Goal: Communication & Community: Answer question/provide support

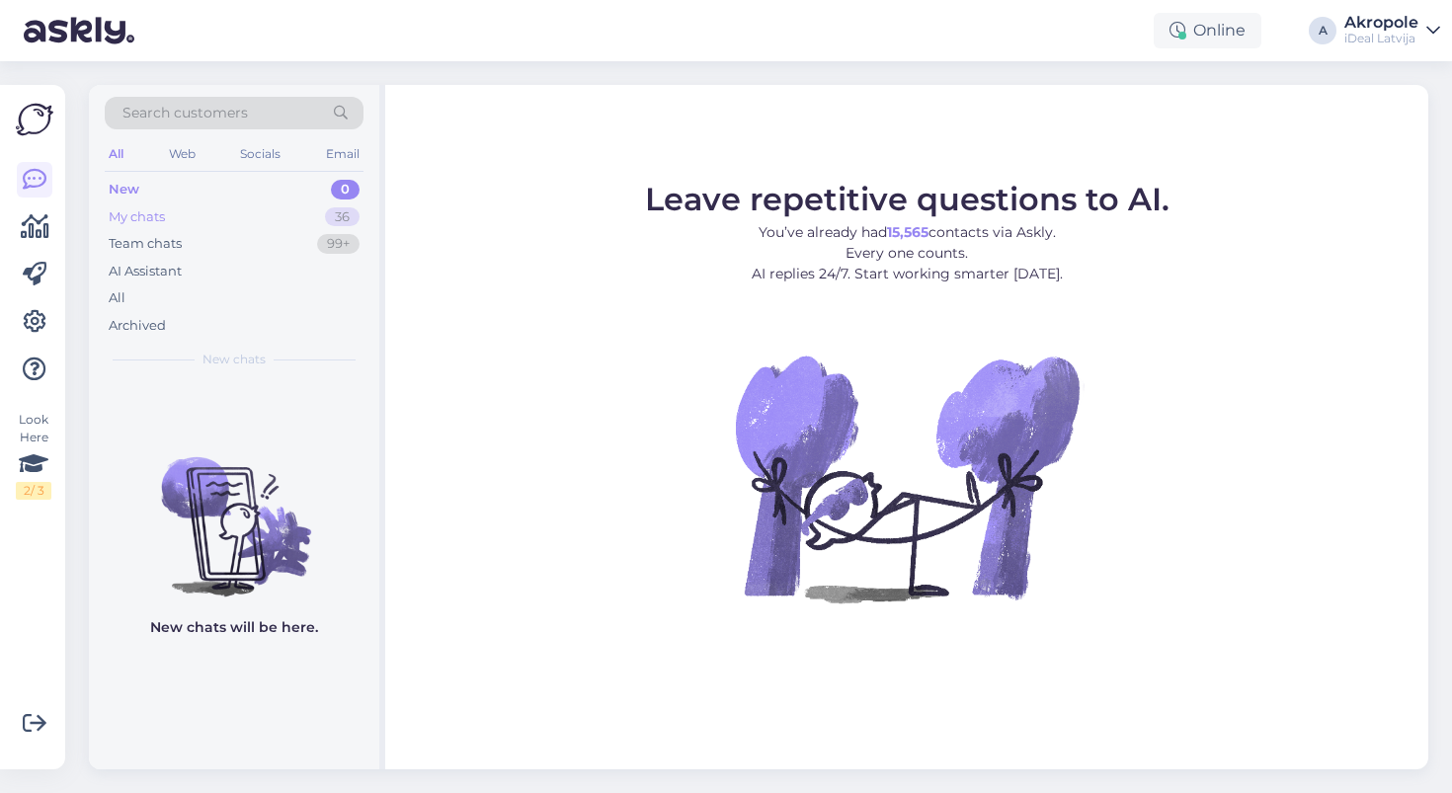
click at [198, 219] on div "My chats 36" at bounding box center [234, 217] width 259 height 28
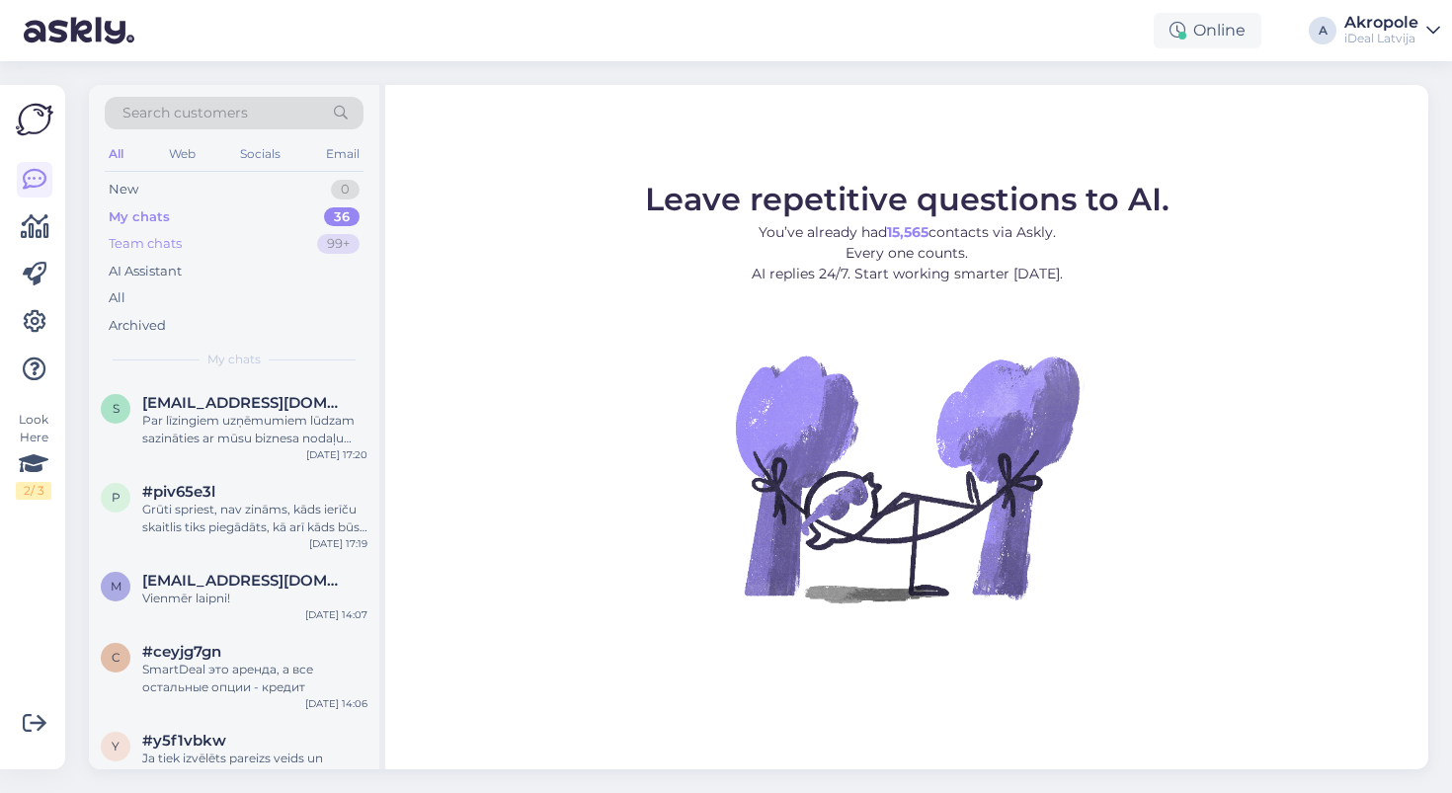
click at [195, 248] on div "Team chats 99+" at bounding box center [234, 244] width 259 height 28
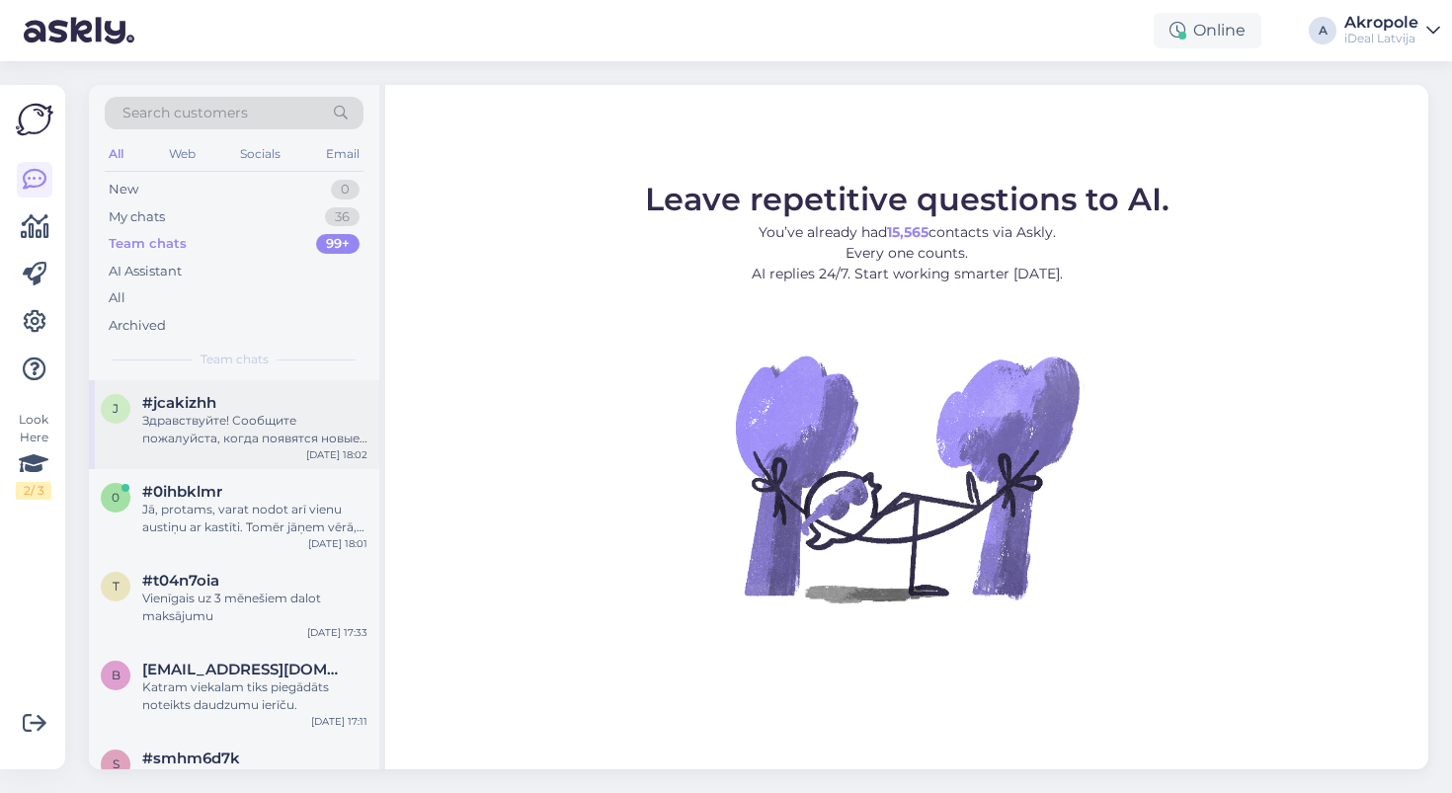
click at [254, 437] on div "Здравствуйте! Сообщите пожалуйста, когда появятся новые айфоны на стенде, чтобы…" at bounding box center [254, 430] width 225 height 36
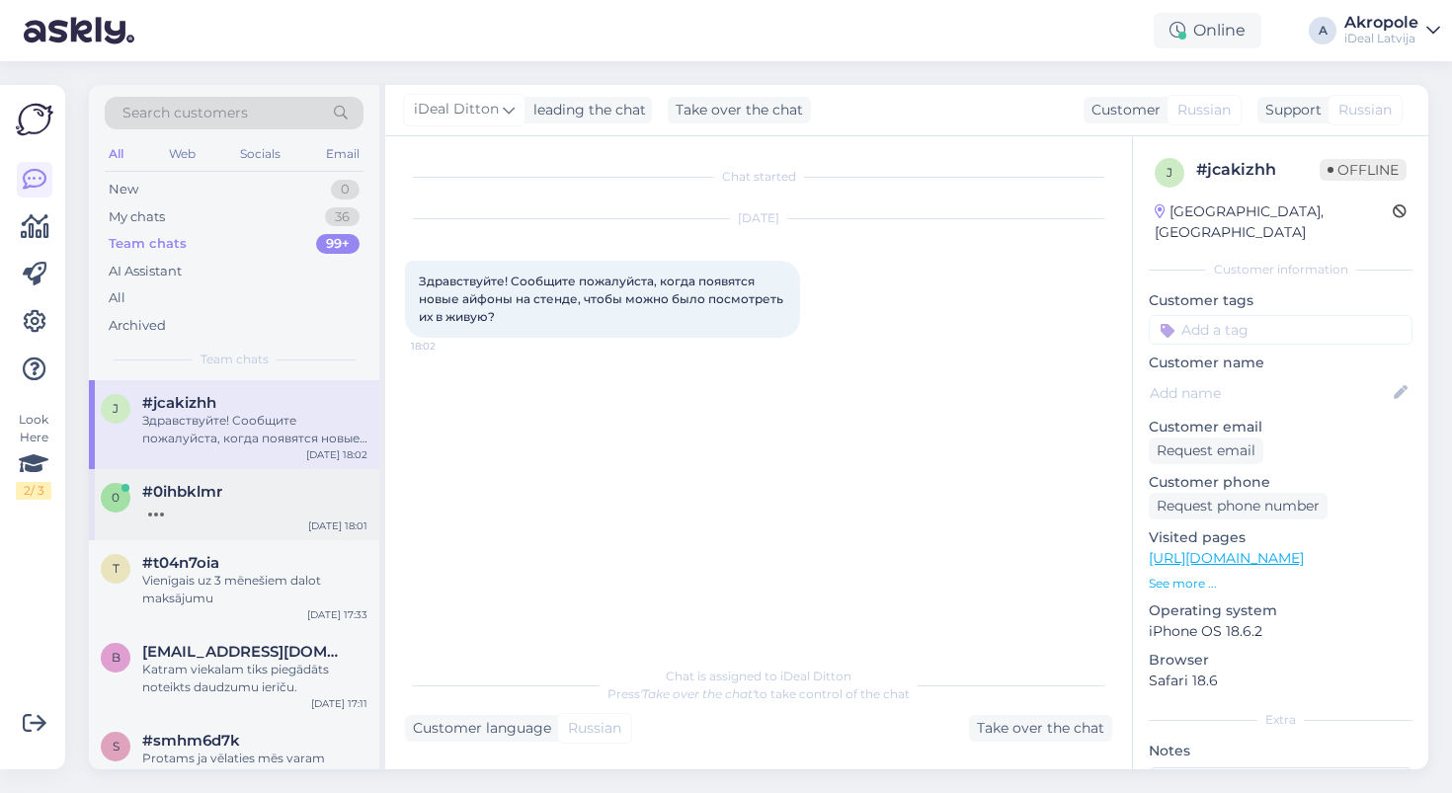
click at [237, 489] on div "#0ihbklmr" at bounding box center [254, 492] width 225 height 18
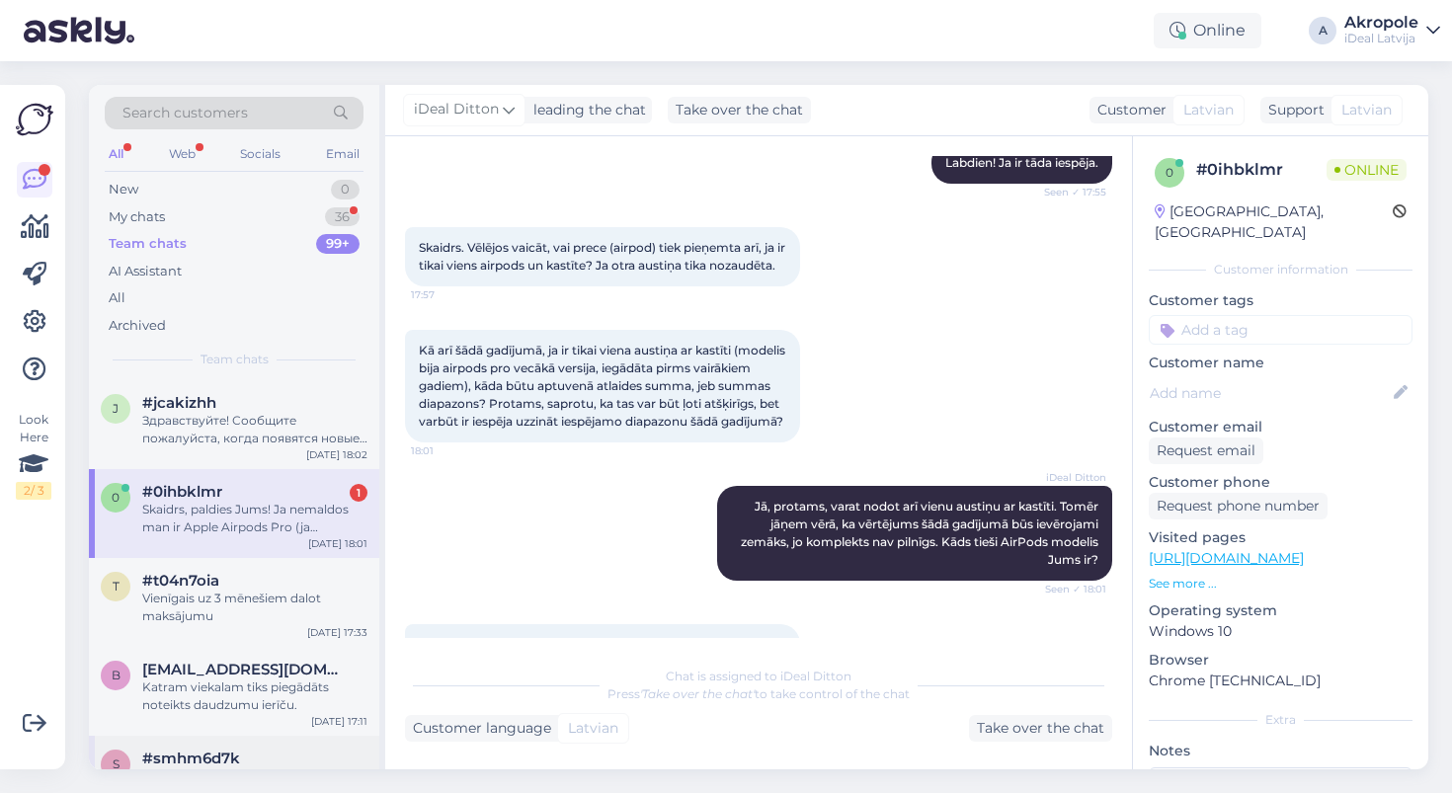
scroll to position [342, 0]
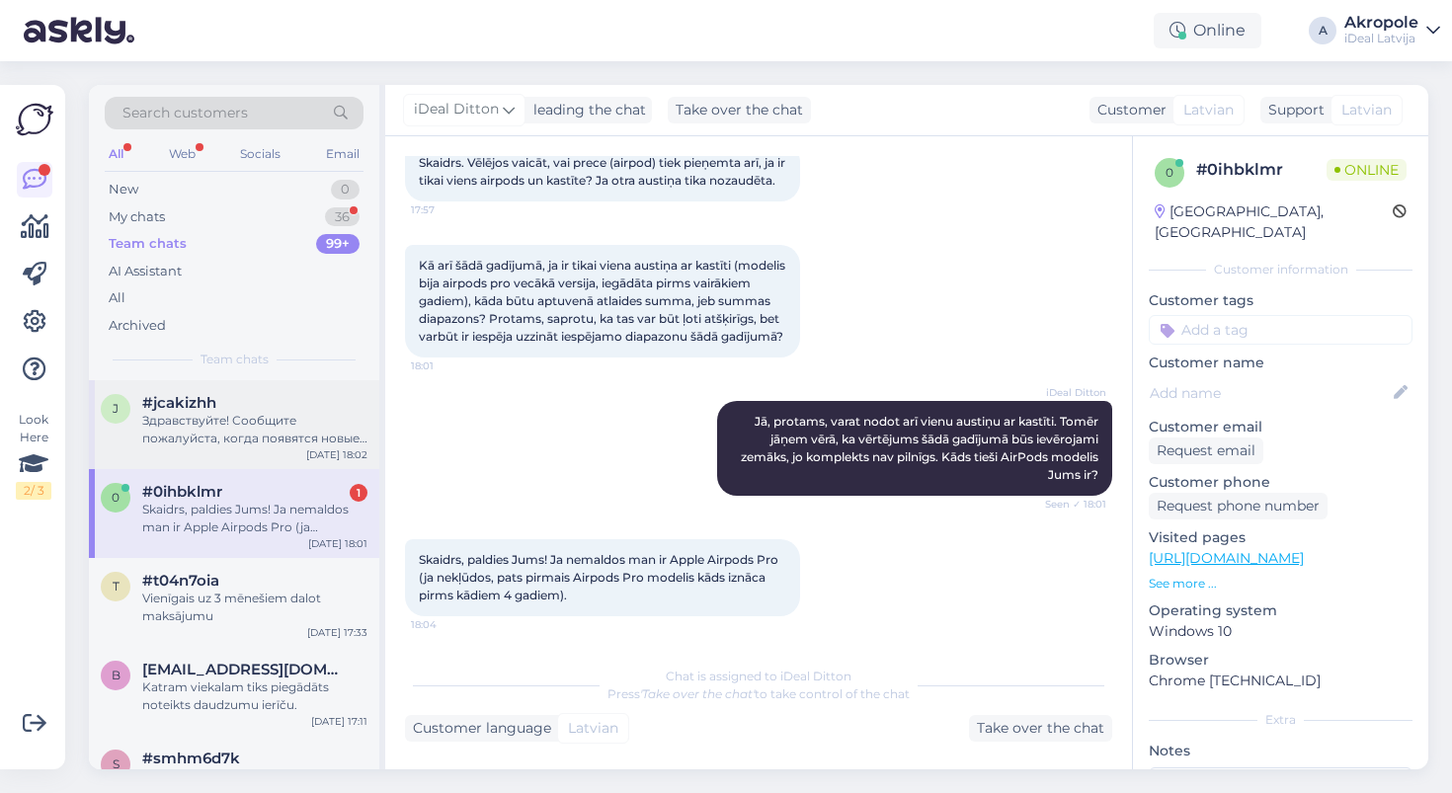
click at [307, 414] on div "Здравствуйте! Сообщите пожалуйста, когда появятся новые айфоны на стенде, чтобы…" at bounding box center [254, 430] width 225 height 36
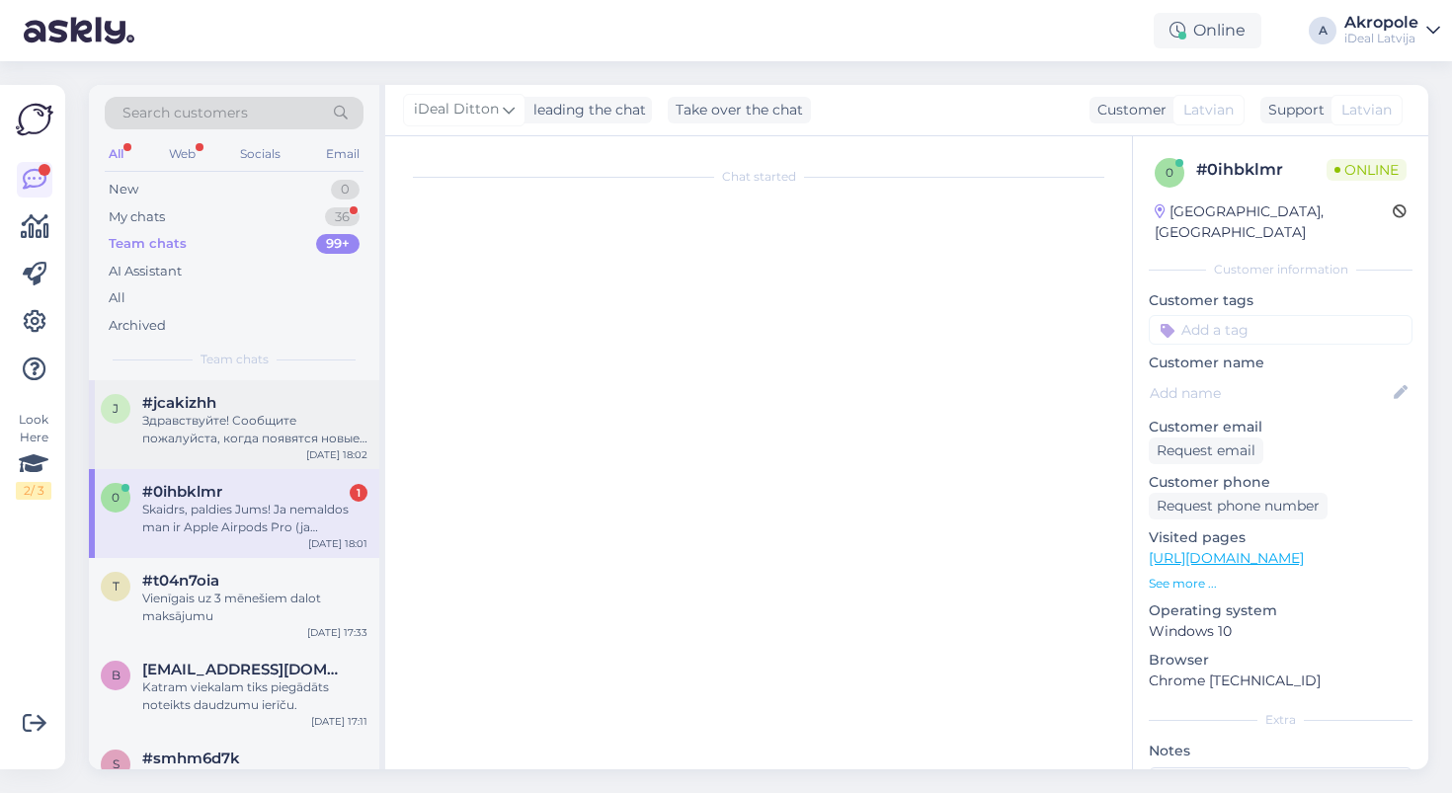
scroll to position [0, 0]
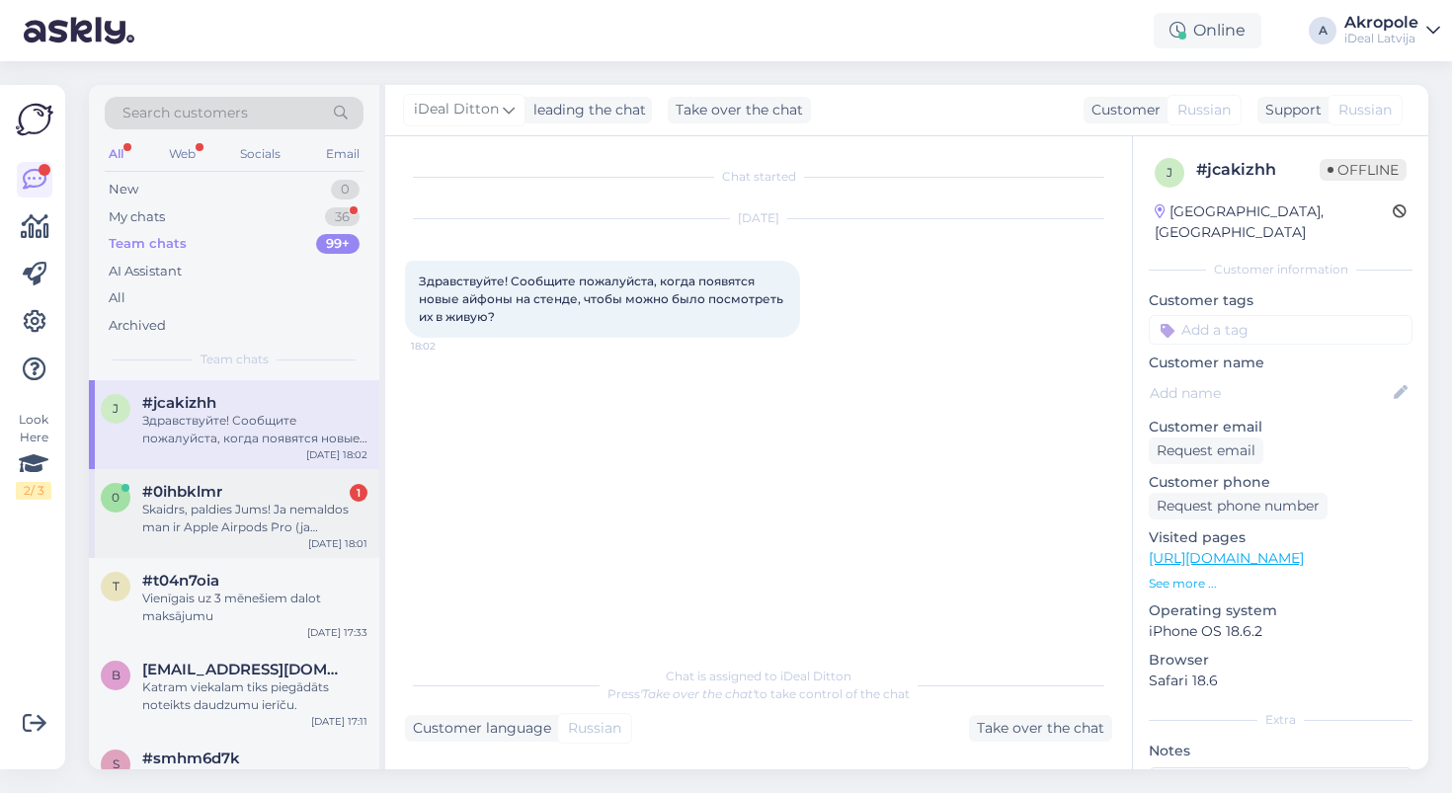
click at [268, 525] on div "Skaidrs, paldies Jums! Ja nemaldos man ir Apple Airpods Pro (ja nekļūdos, pats …" at bounding box center [254, 519] width 225 height 36
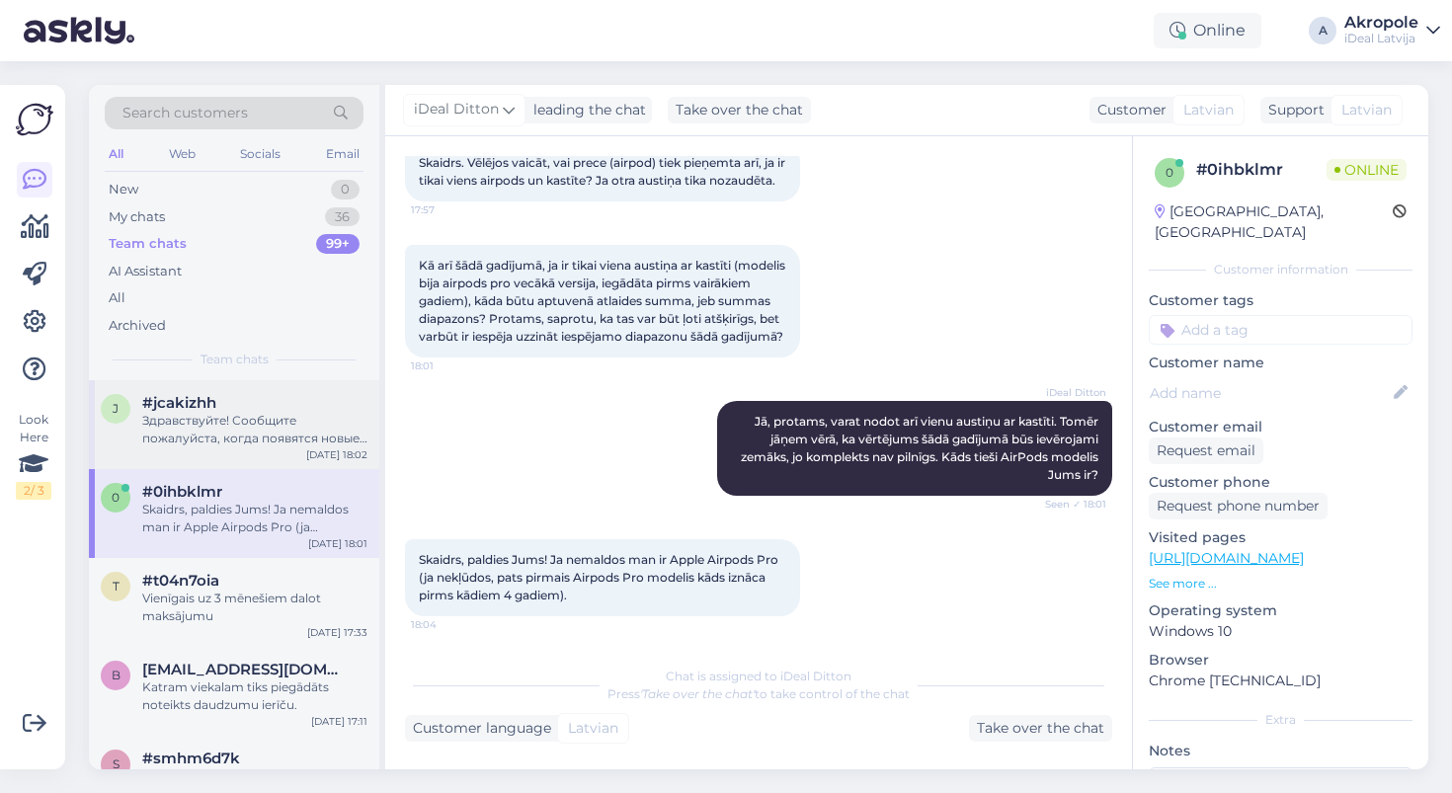
click at [316, 440] on div "Здравствуйте! Сообщите пожалуйста, когда появятся новые айфоны на стенде, чтобы…" at bounding box center [254, 430] width 225 height 36
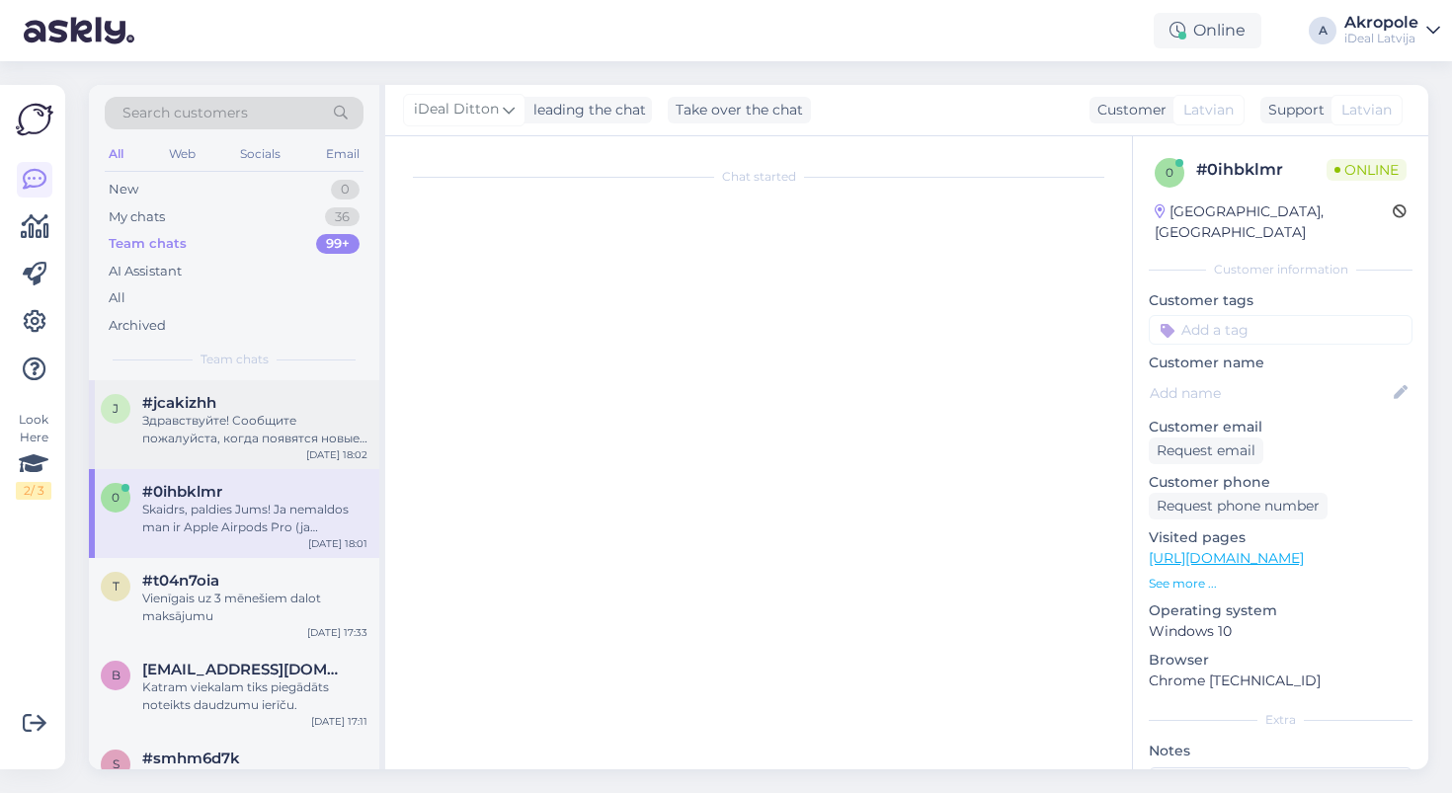
scroll to position [0, 0]
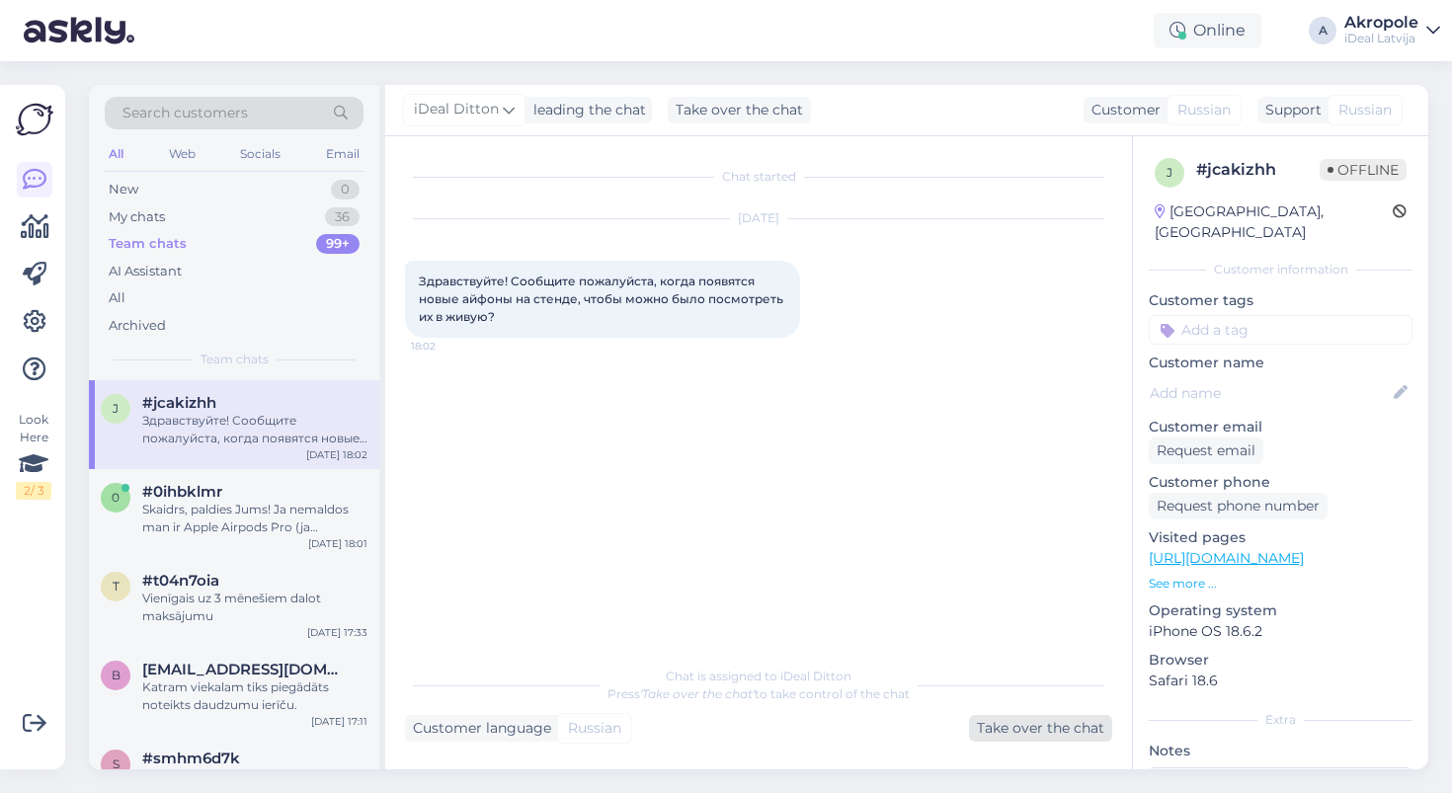
click at [1022, 729] on div "Take over the chat" at bounding box center [1040, 728] width 143 height 27
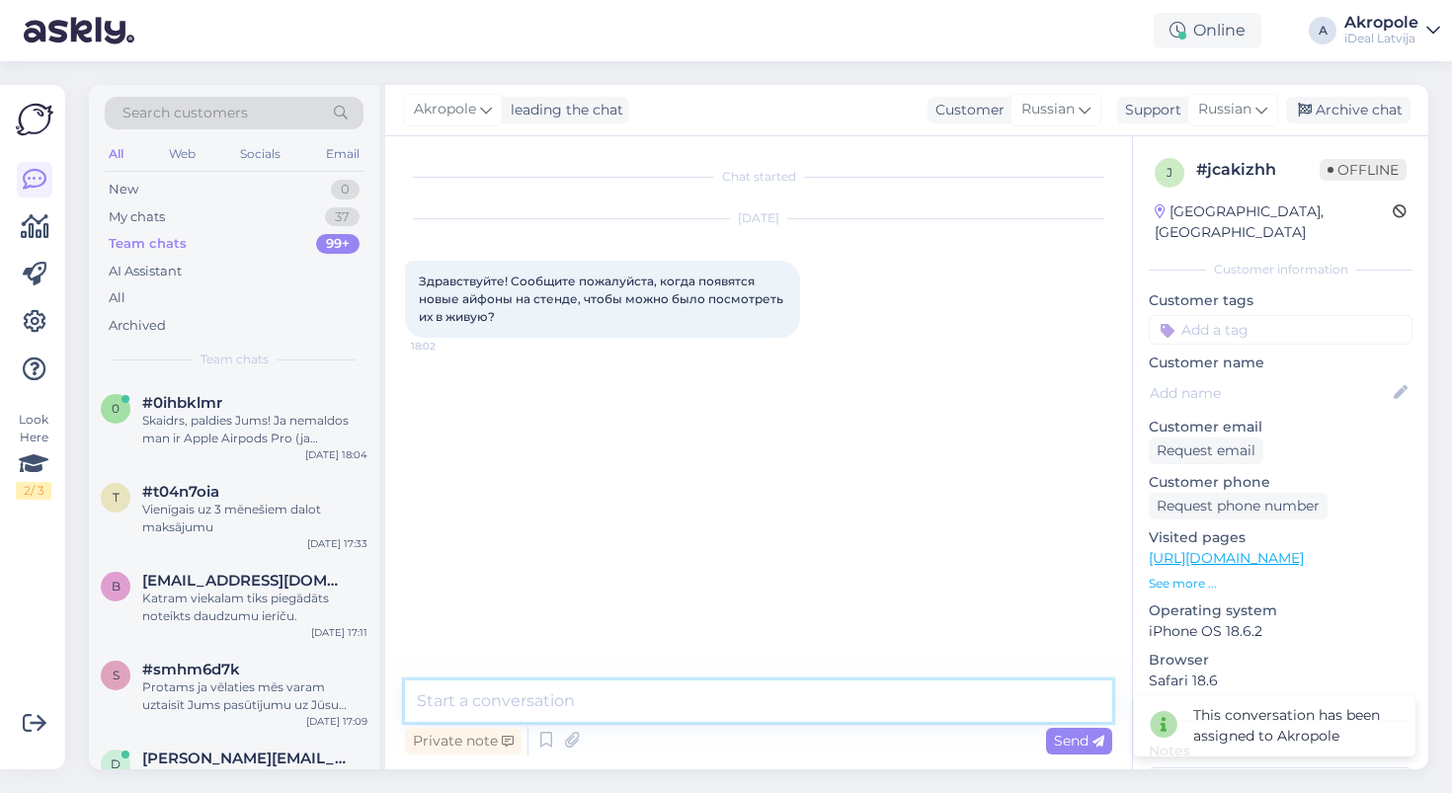
click at [778, 693] on textarea at bounding box center [758, 701] width 707 height 41
type textarea "Добрый день!"
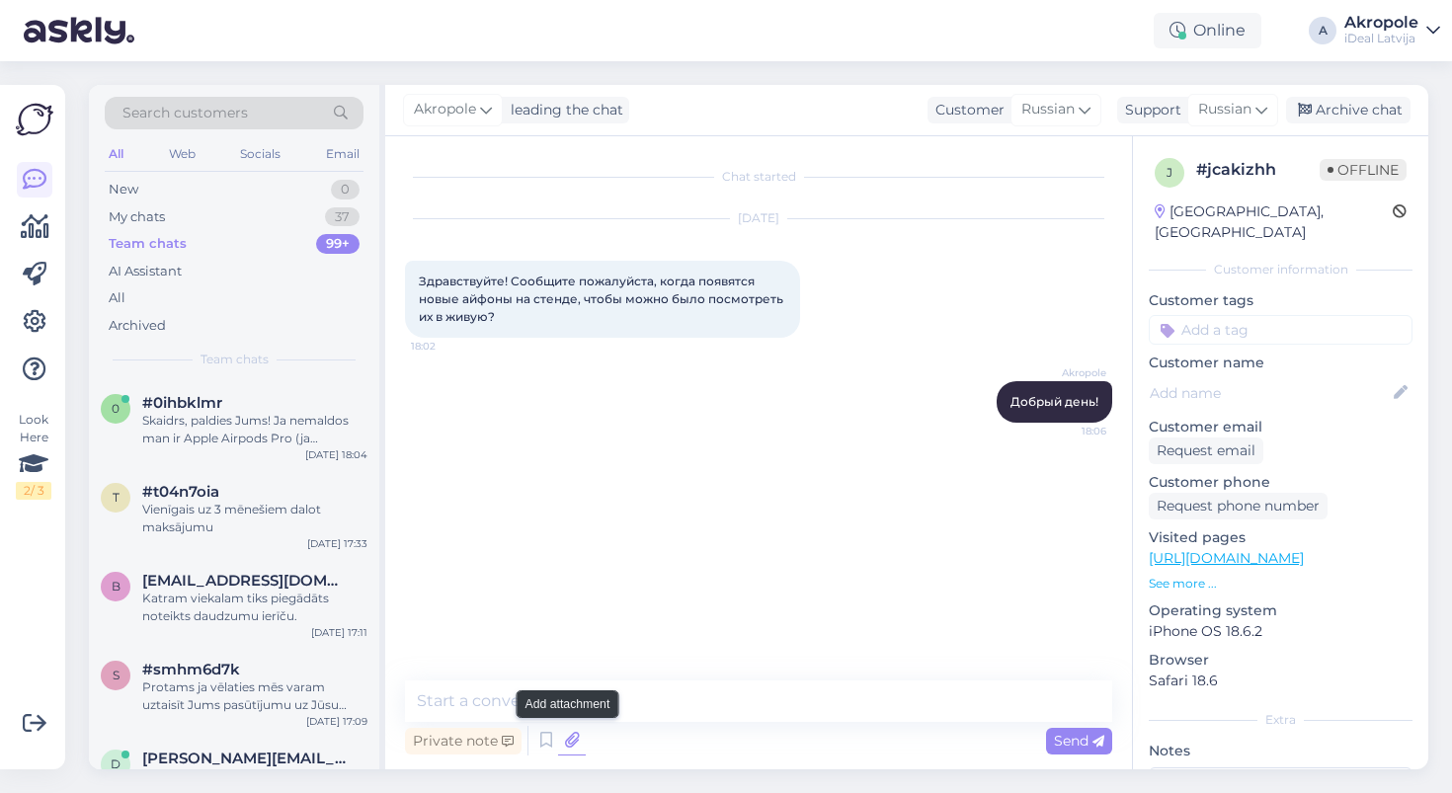
click at [568, 740] on icon at bounding box center [572, 741] width 28 height 30
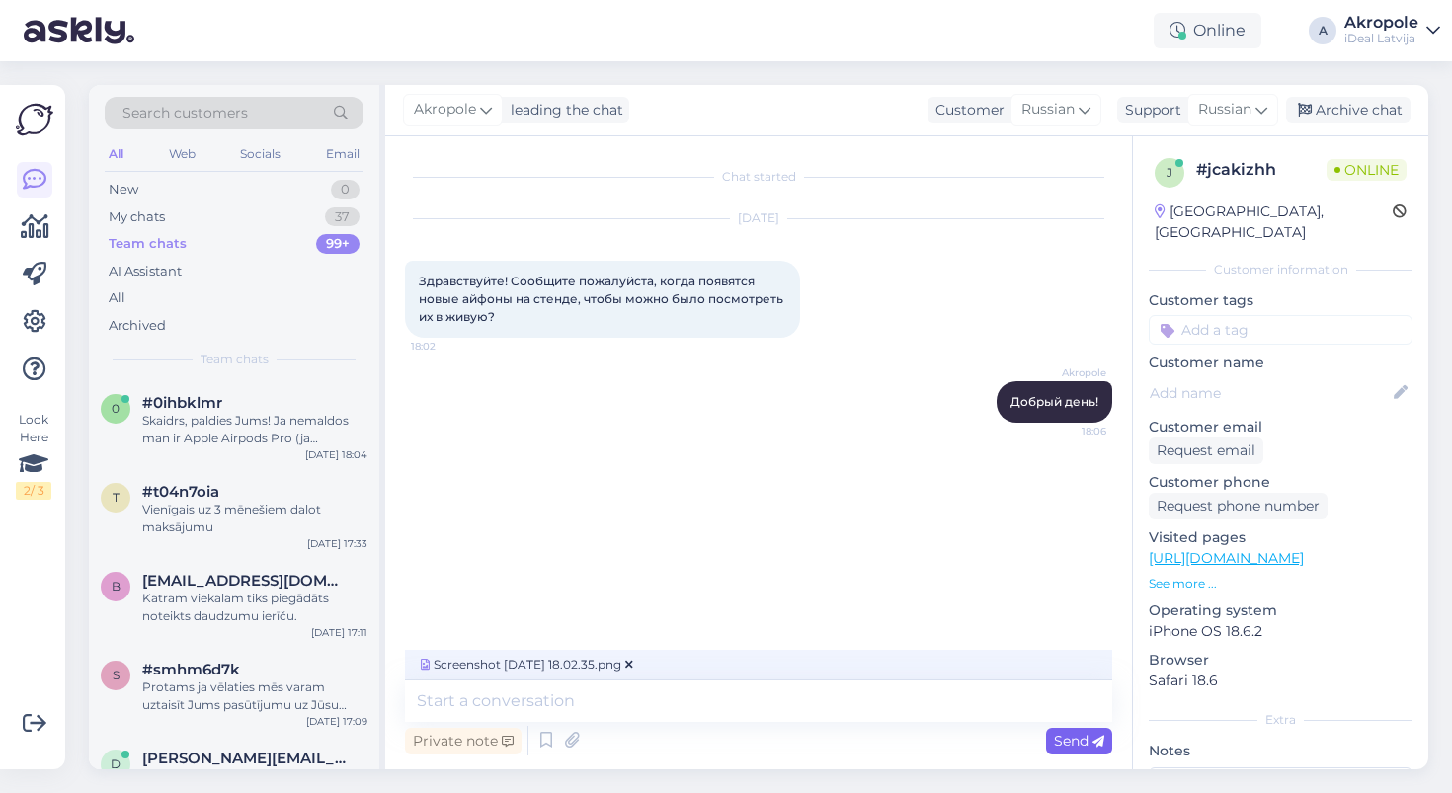
click at [1066, 750] on div "Send" at bounding box center [1079, 741] width 66 height 27
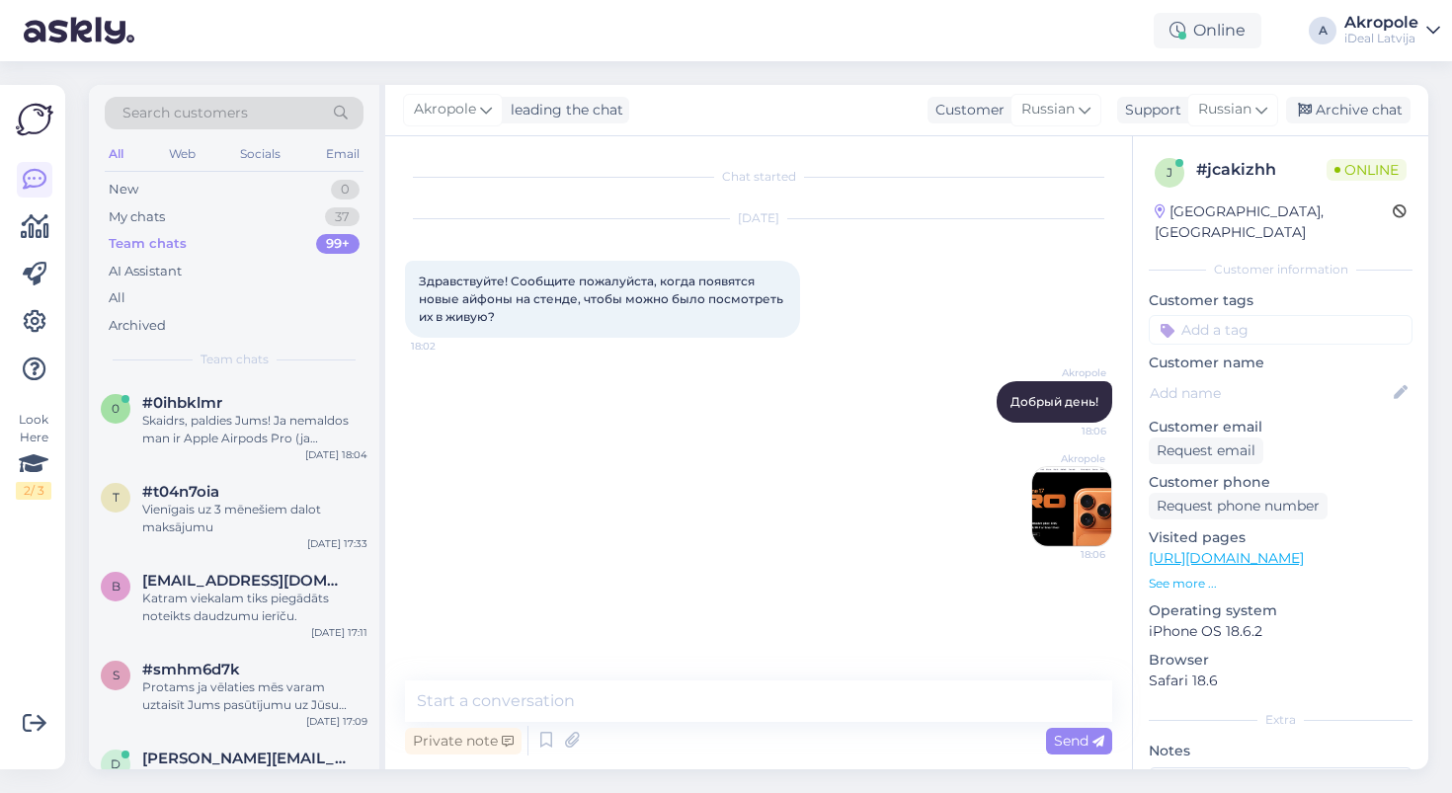
click at [1051, 523] on img at bounding box center [1071, 506] width 79 height 79
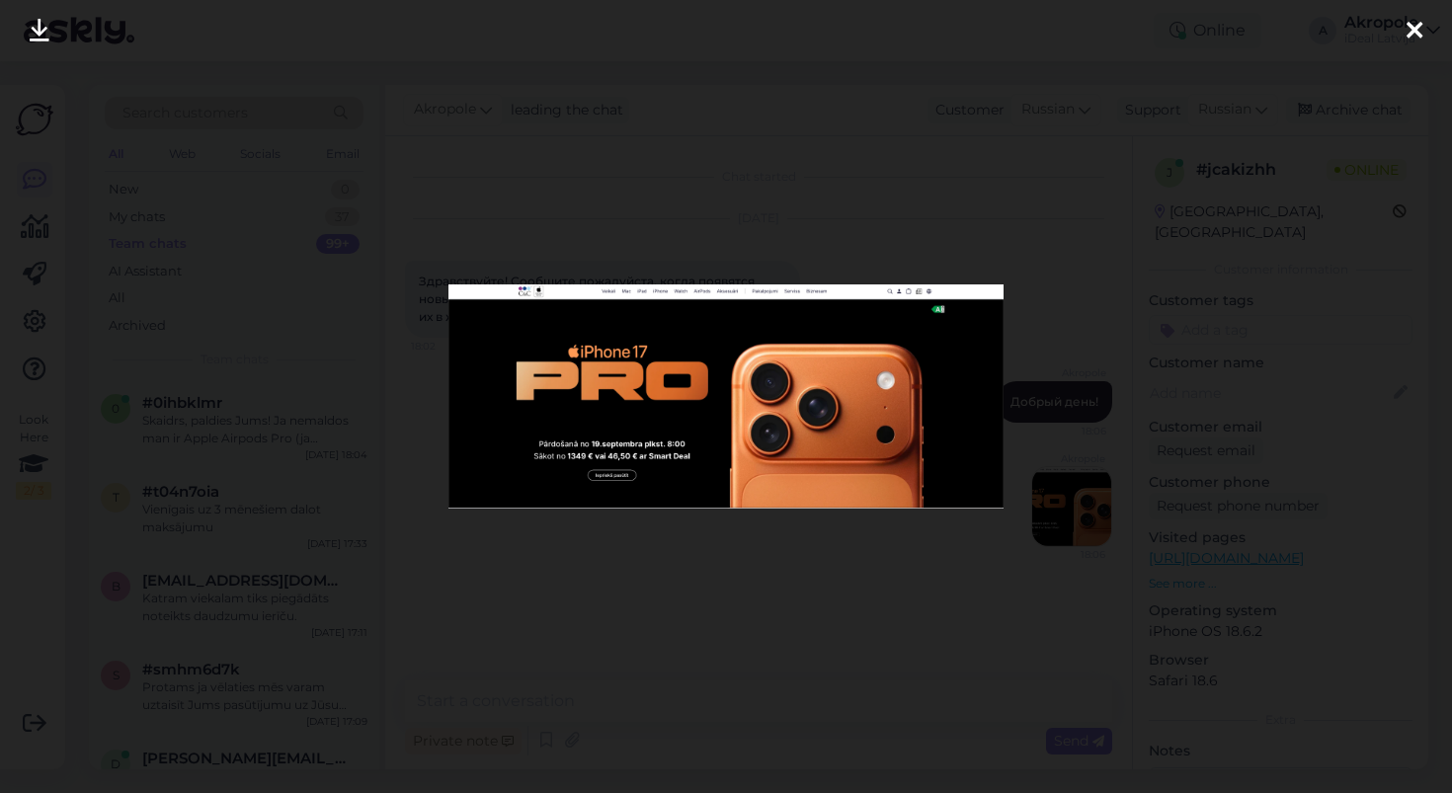
click at [884, 175] on div at bounding box center [726, 396] width 1452 height 793
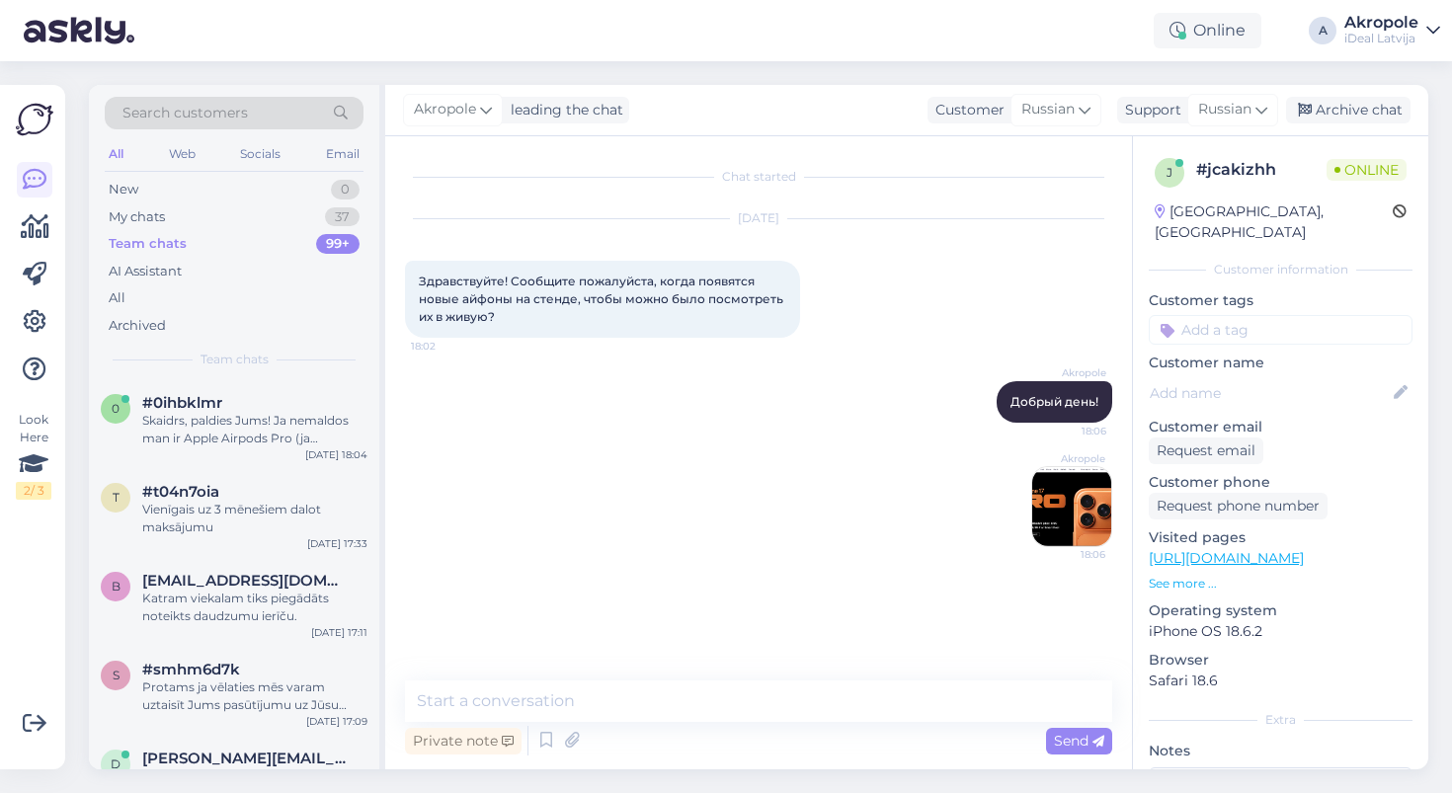
click at [1054, 528] on img at bounding box center [1071, 506] width 79 height 79
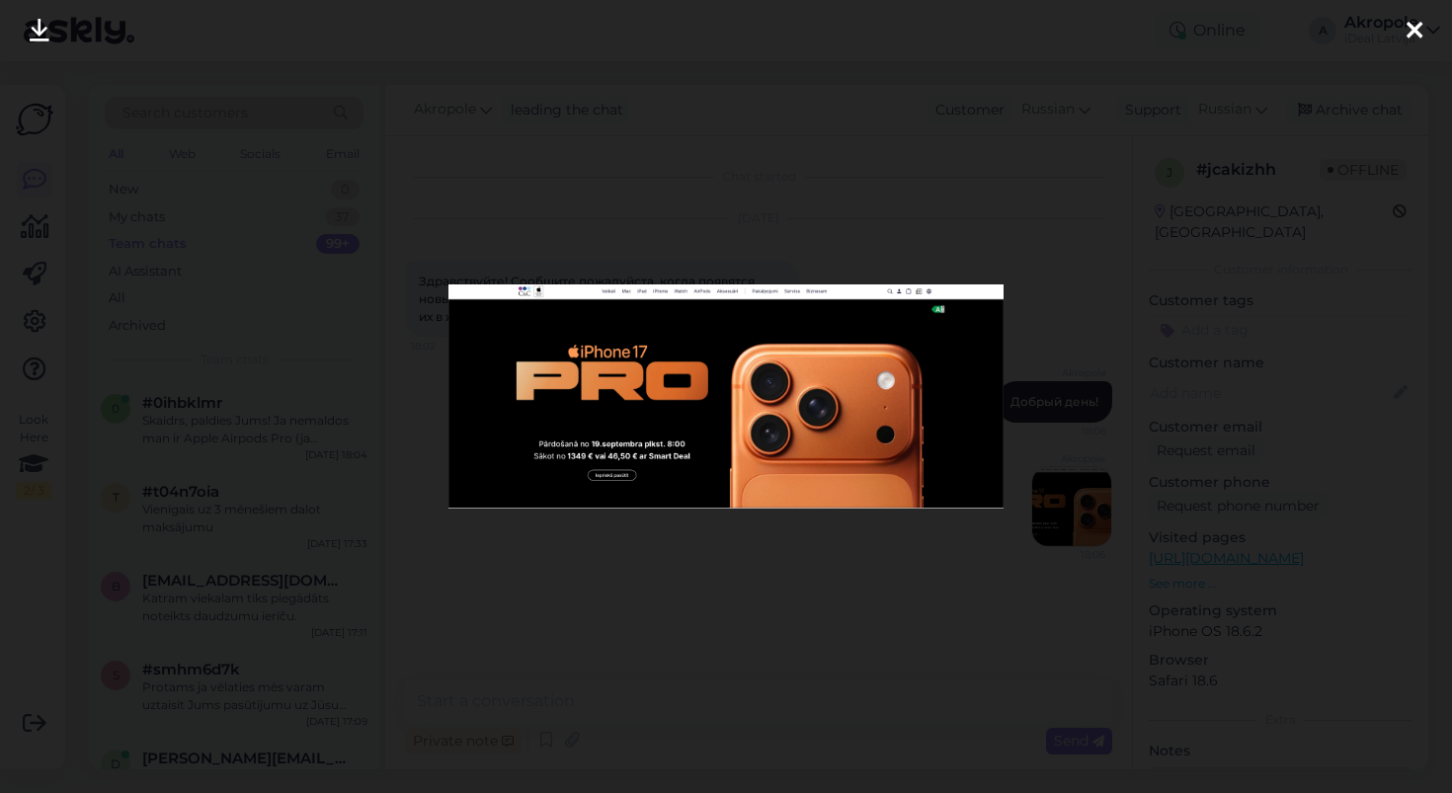
click at [709, 242] on div at bounding box center [726, 396] width 1452 height 793
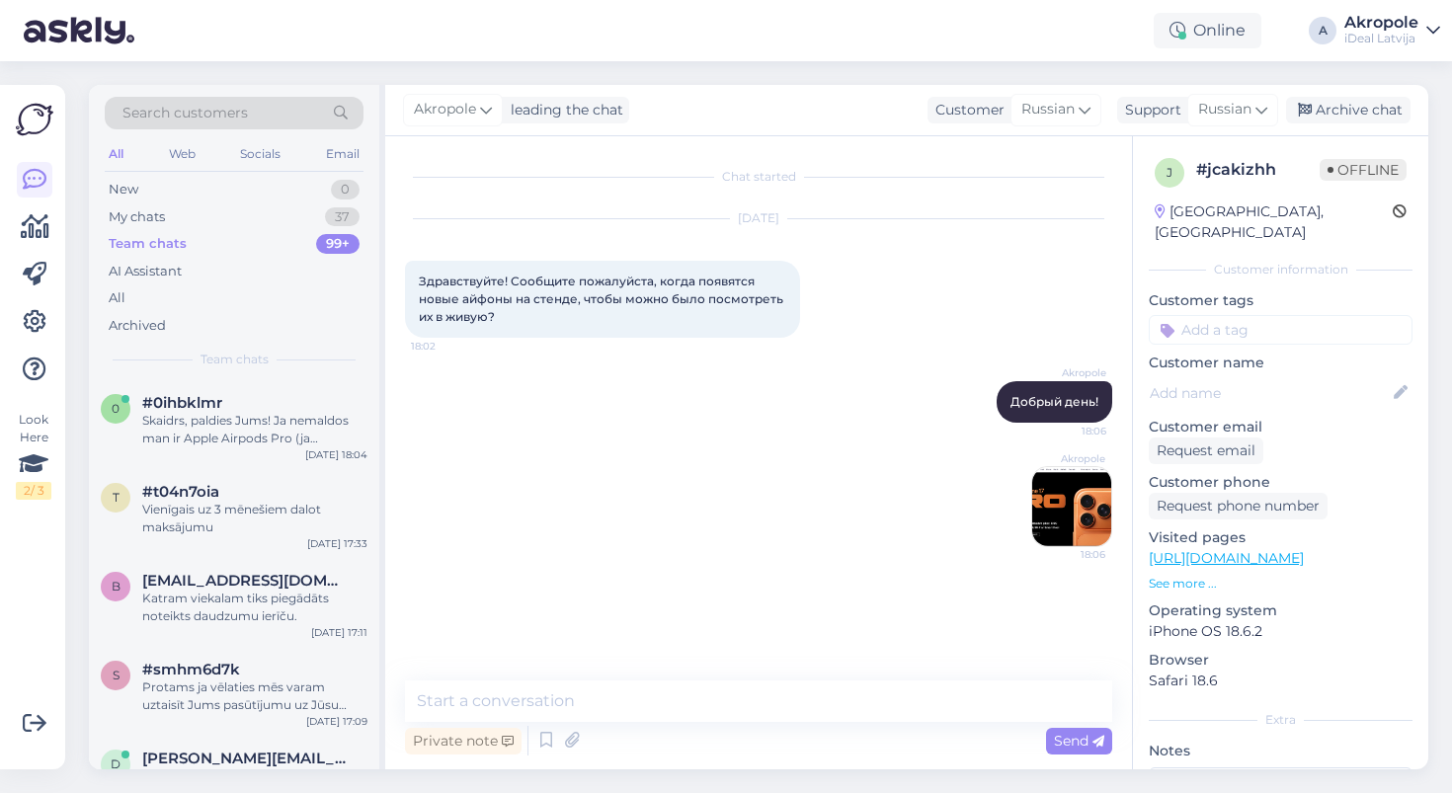
click at [1055, 517] on img at bounding box center [1071, 506] width 79 height 79
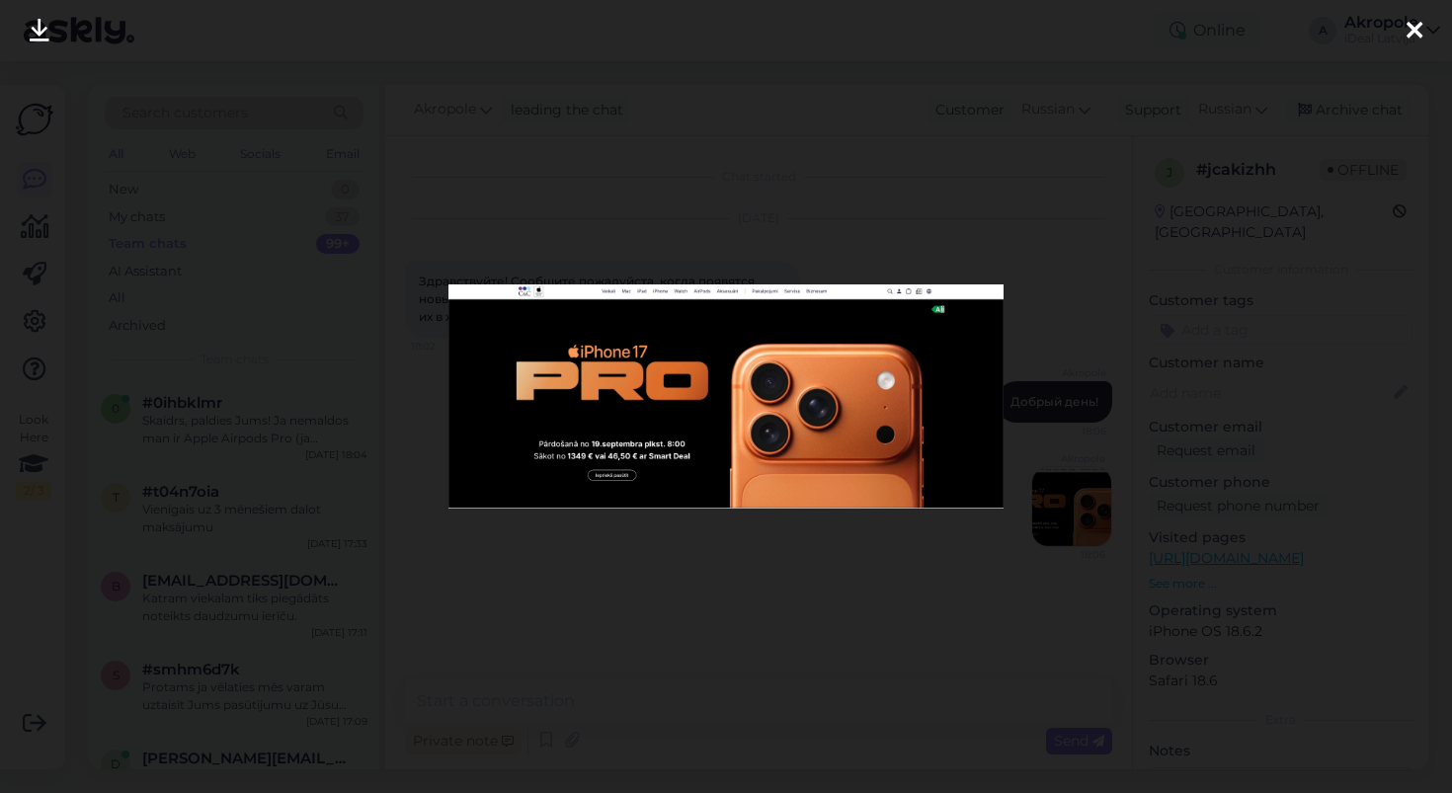
click at [839, 618] on div at bounding box center [726, 396] width 1452 height 793
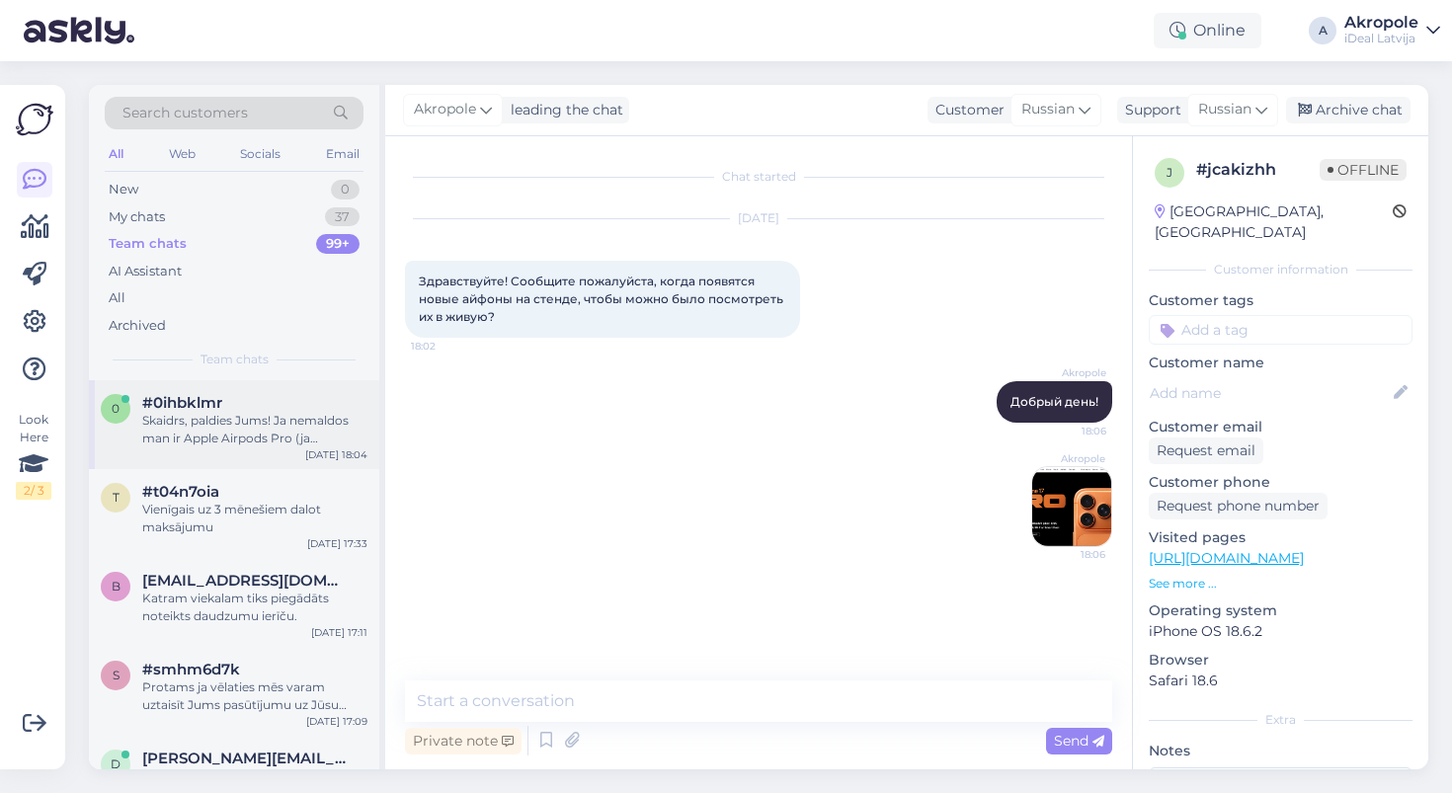
click at [255, 437] on div "Skaidrs, paldies Jums! Ja nemaldos man ir Apple Airpods Pro (ja nekļūdos, pats …" at bounding box center [254, 430] width 225 height 36
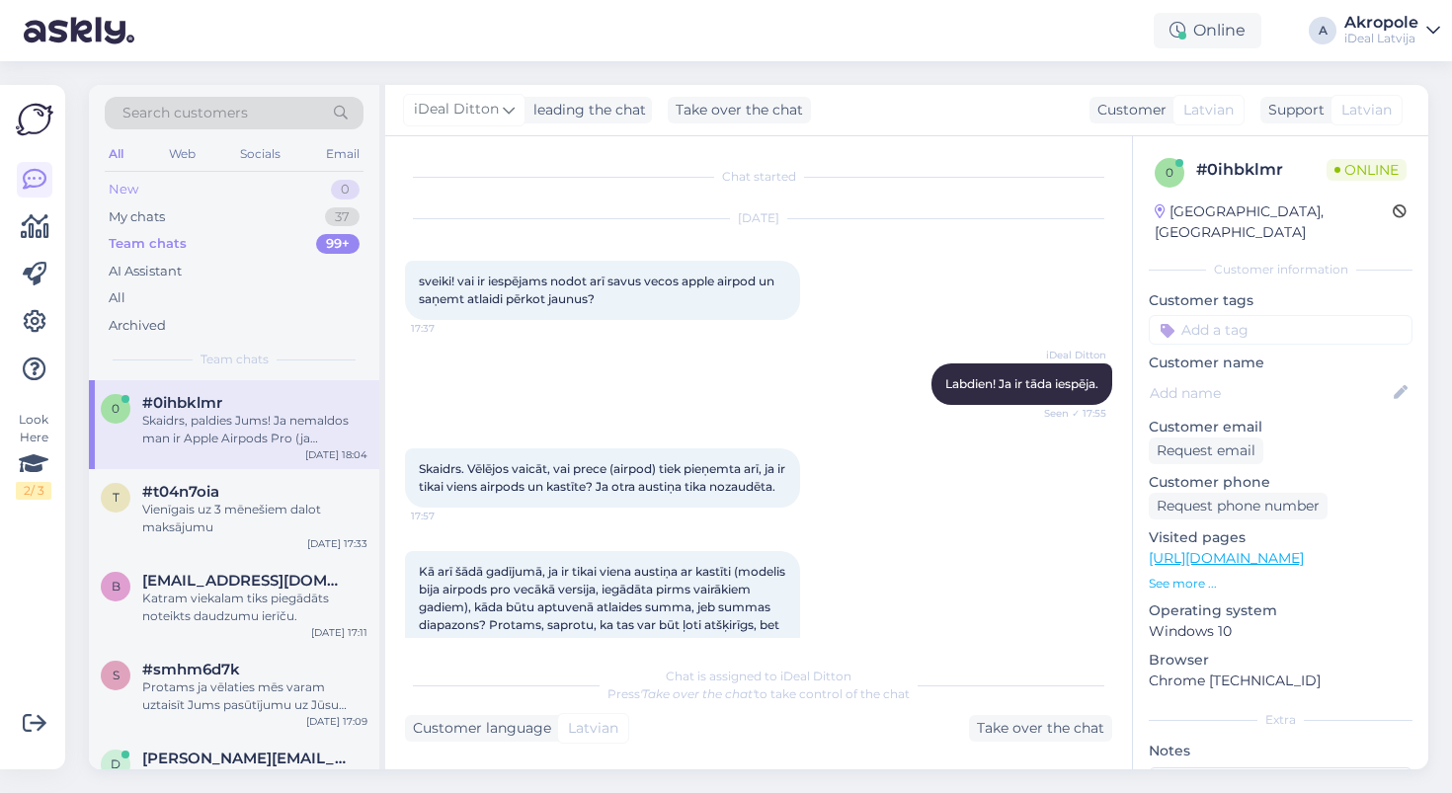
click at [292, 187] on div "New 0" at bounding box center [234, 190] width 259 height 28
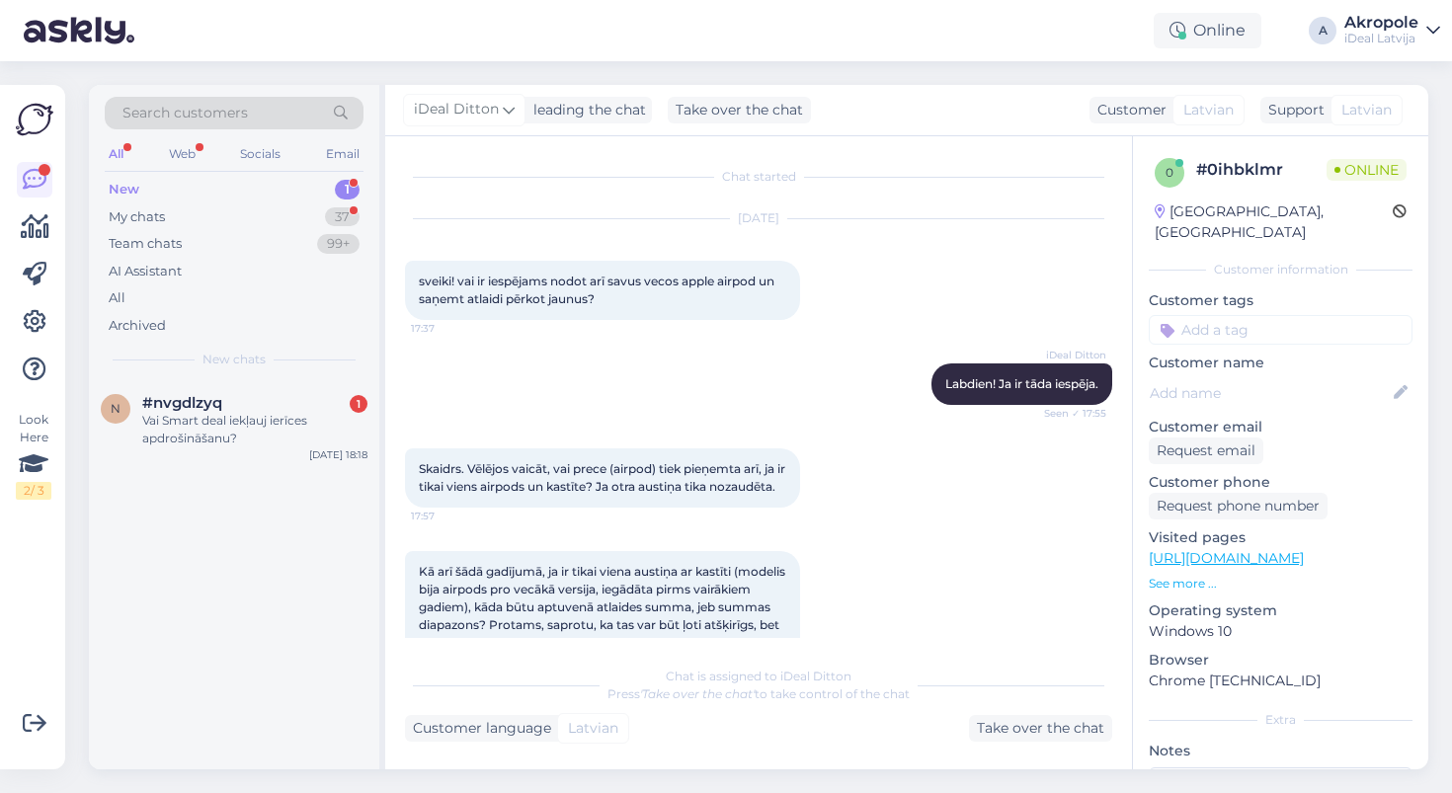
scroll to position [614, 0]
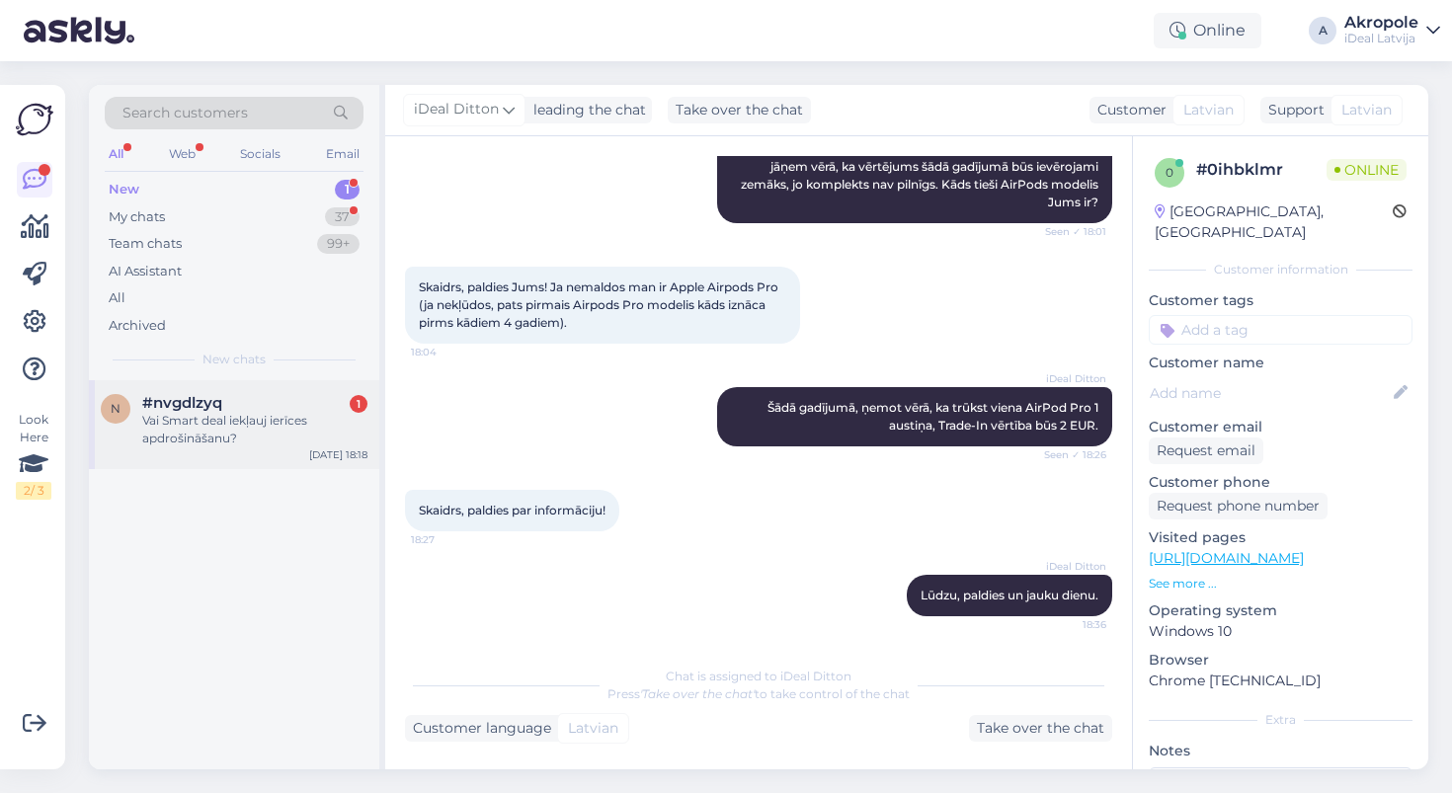
click at [317, 430] on div "Vai Smart deal iekļauj ierīces apdrošināšanu?" at bounding box center [254, 430] width 225 height 36
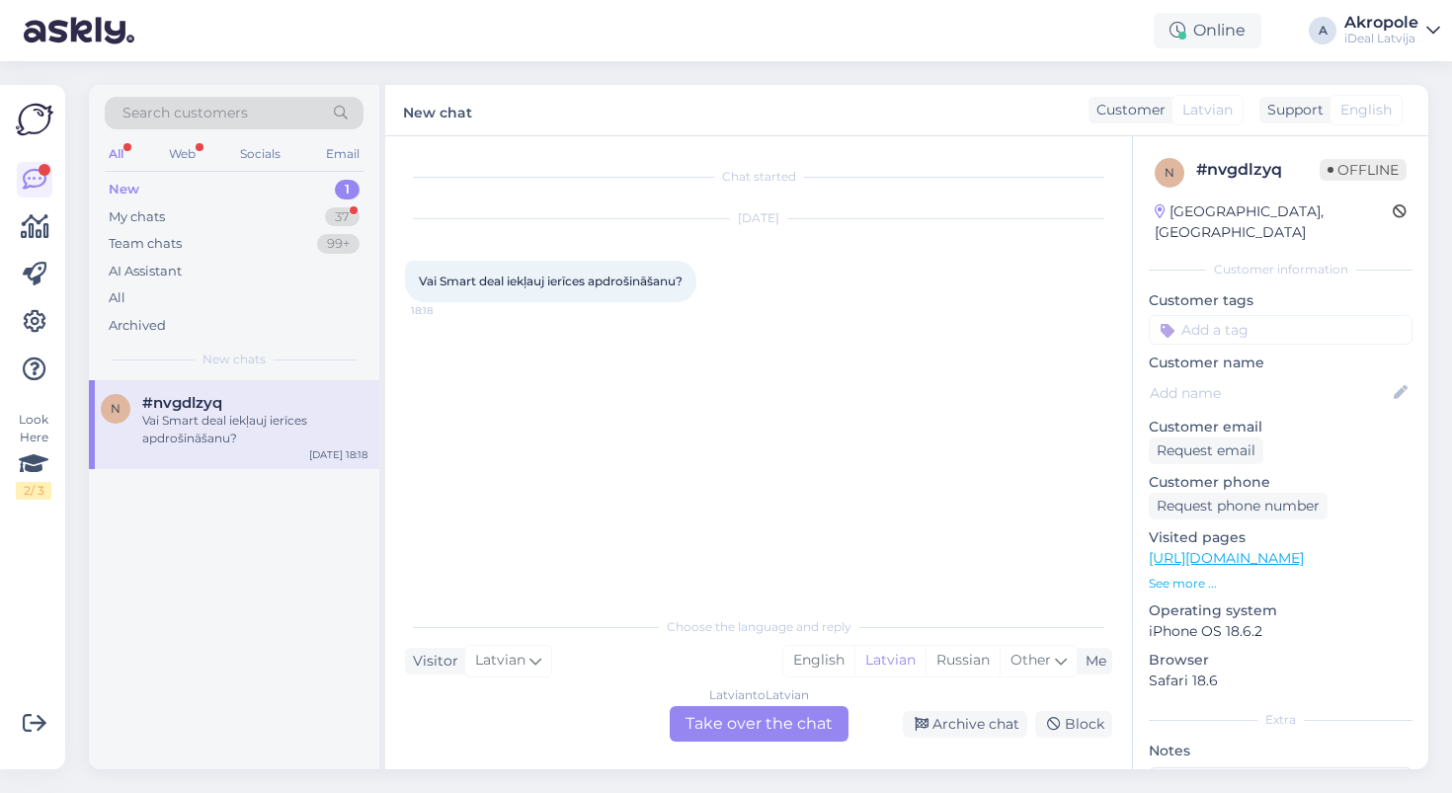
scroll to position [0, 0]
click at [743, 722] on div "Latvian to Latvian Take over the chat" at bounding box center [759, 724] width 179 height 36
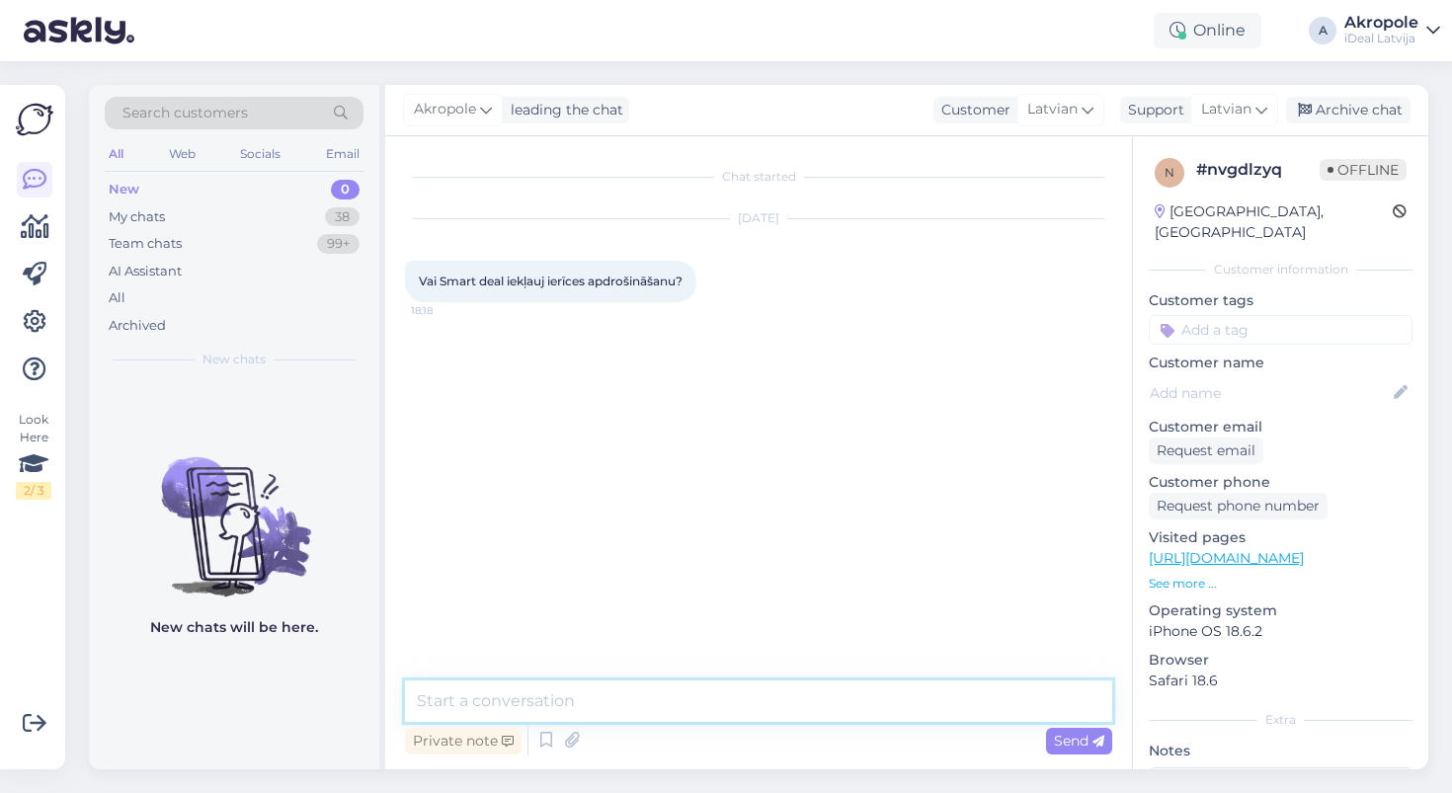
click at [717, 686] on textarea at bounding box center [758, 701] width 707 height 41
type textarea "Labvakar!"
click at [813, 699] on textarea "Tas standartā nav iekļauts tajā cenā, ko Jūs r" at bounding box center [758, 701] width 707 height 41
click at [812, 705] on textarea "Tas standartā nav iekļauts tajā cenā, ko Jūs r" at bounding box center [758, 701] width 707 height 41
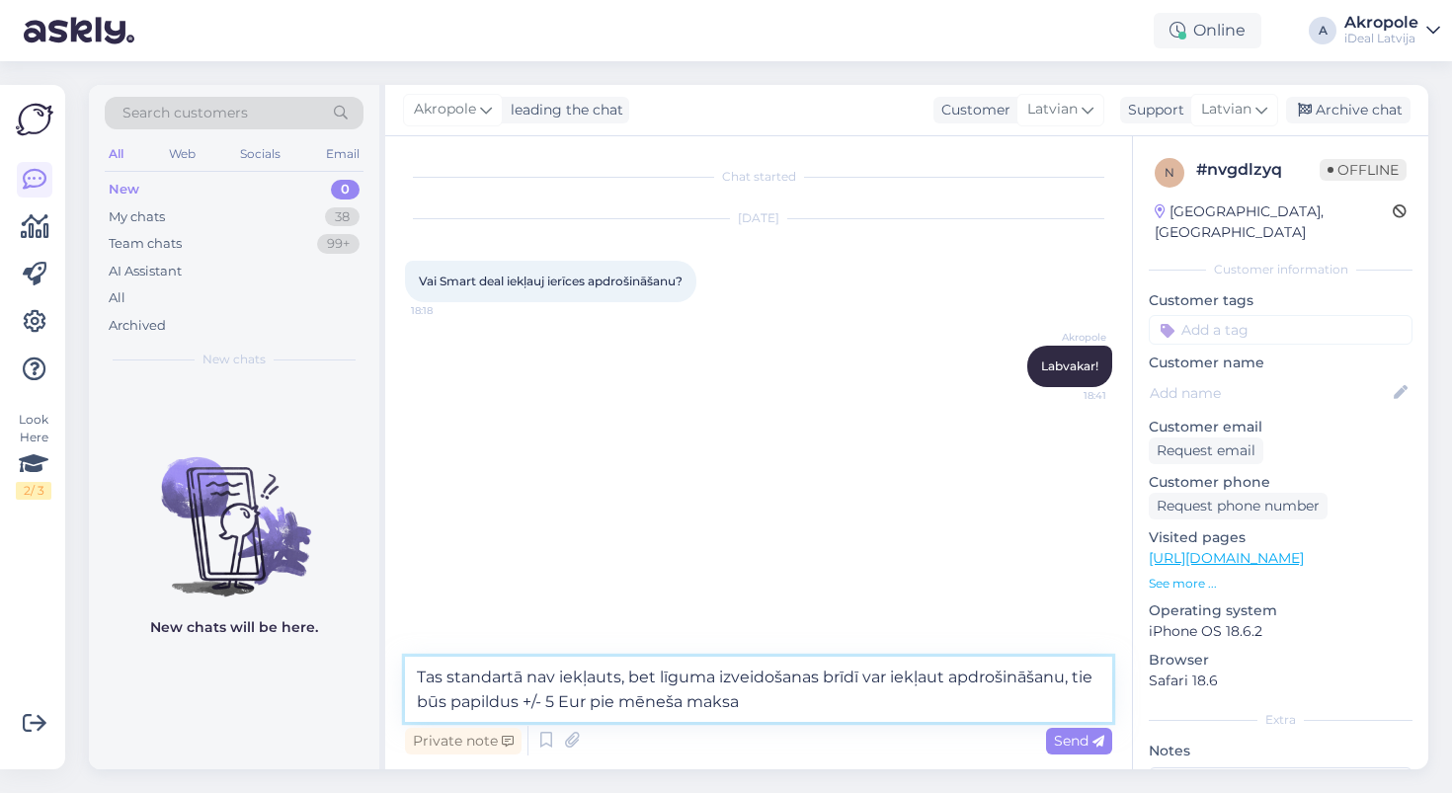
type textarea "Tas standartā nav iekļauts, bet līguma izveidošanas brīdī var iekļaut apdrošinā…"
